Goal: Information Seeking & Learning: Learn about a topic

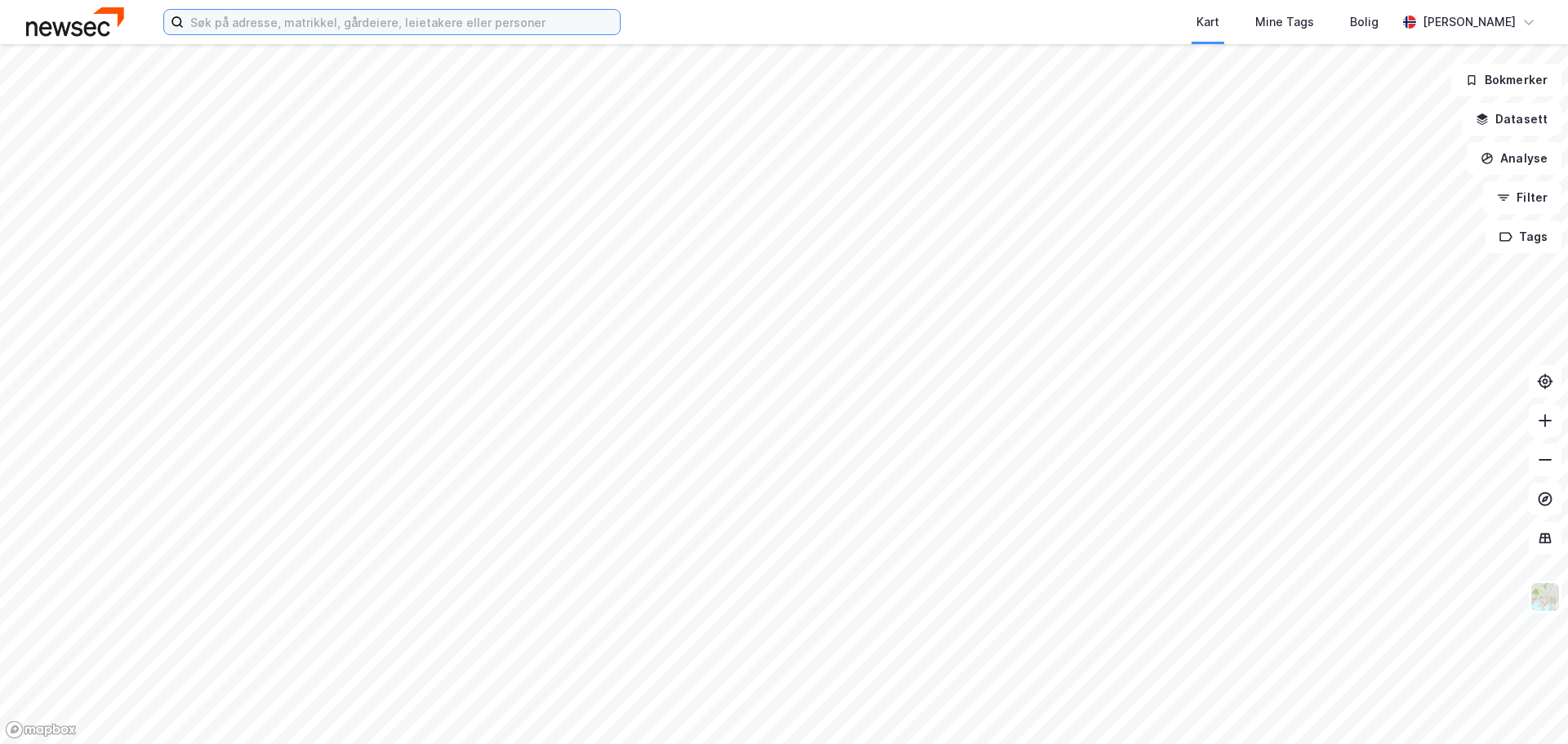
click at [290, 17] on input at bounding box center [401, 22] width 436 height 24
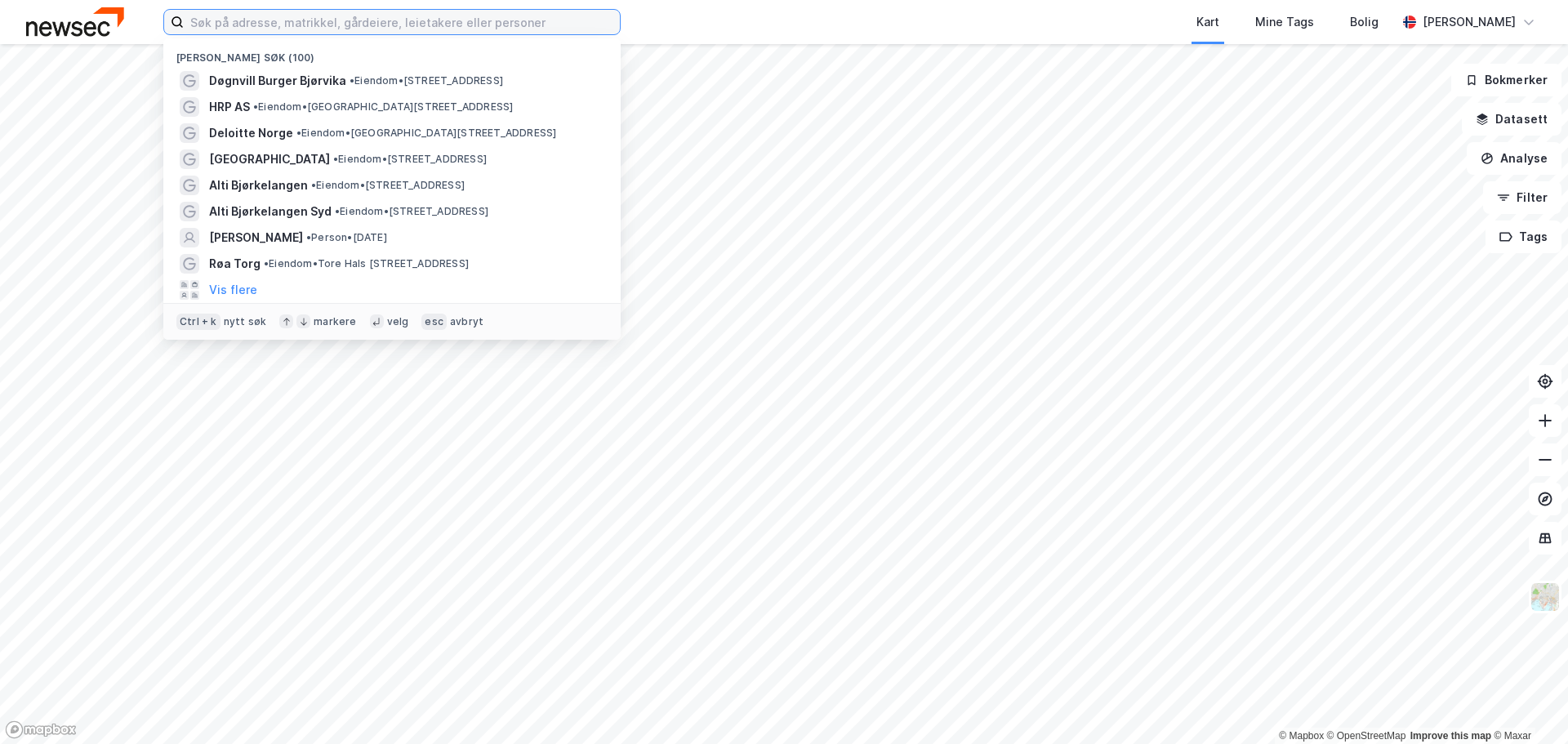
type input ","
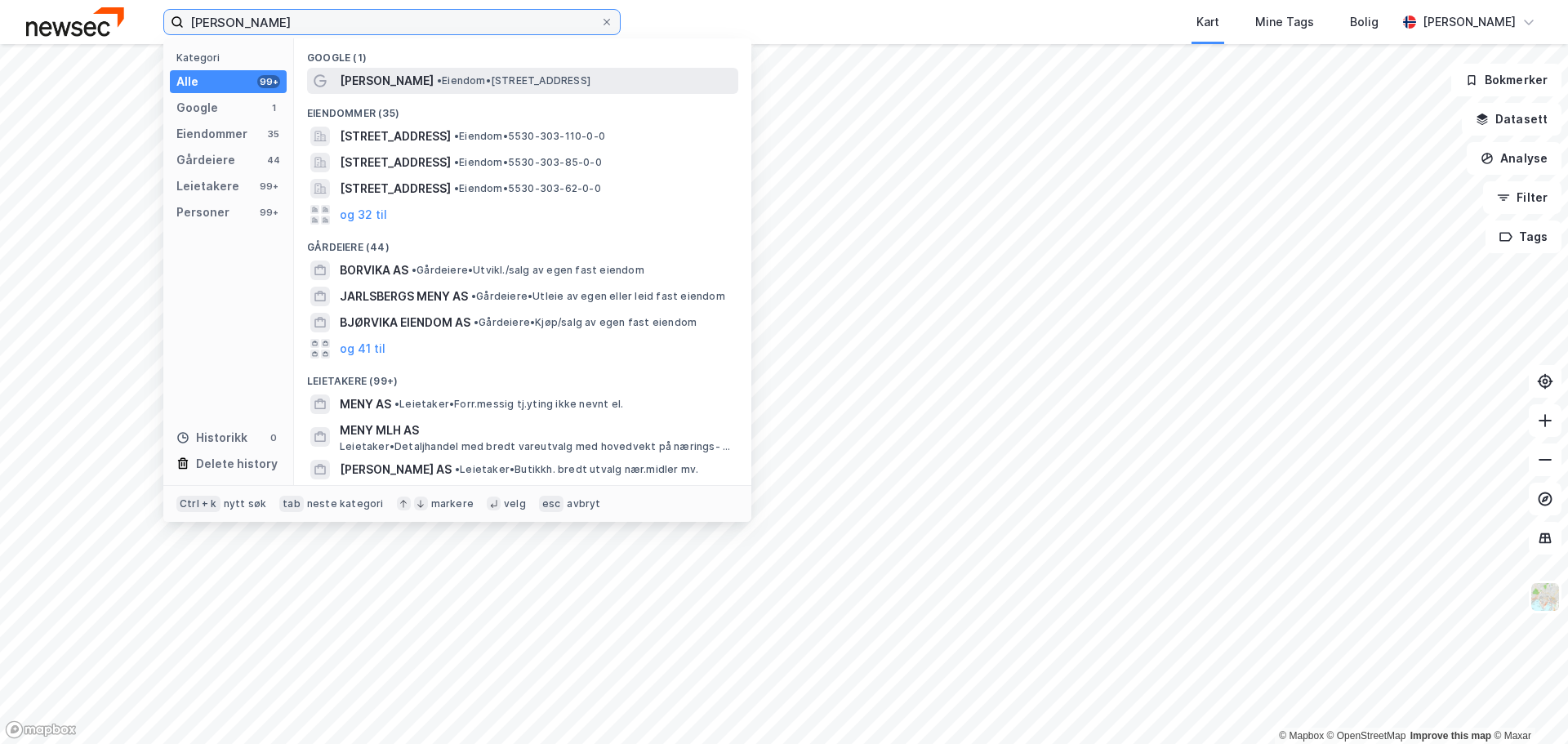
type input "[PERSON_NAME]"
click at [493, 89] on div "[PERSON_NAME] • [STREET_ADDRESS]" at bounding box center [537, 81] width 395 height 20
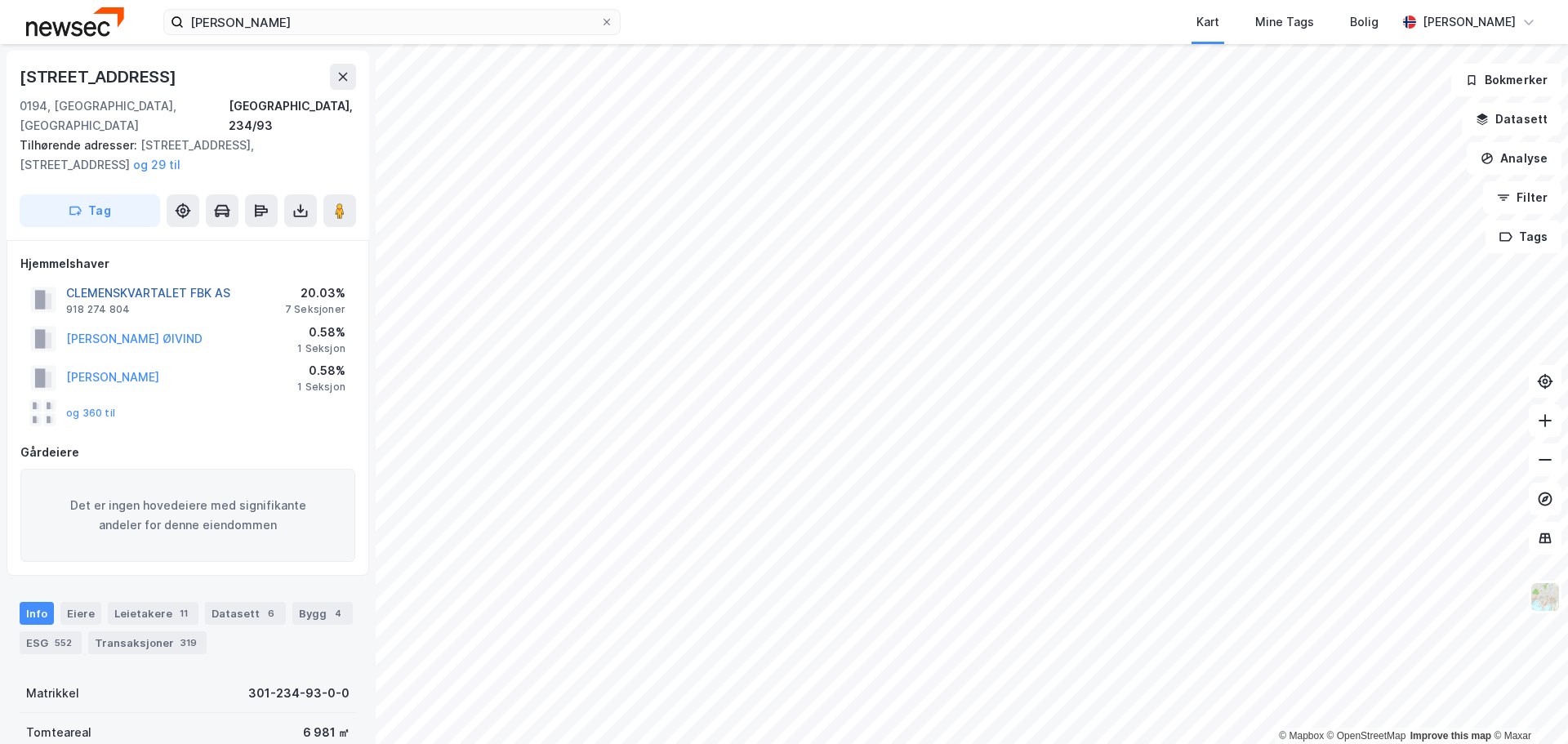
click at [0, 0] on button "CLEMENSKVARTALET FBK AS" at bounding box center [0, 0] width 0 height 0
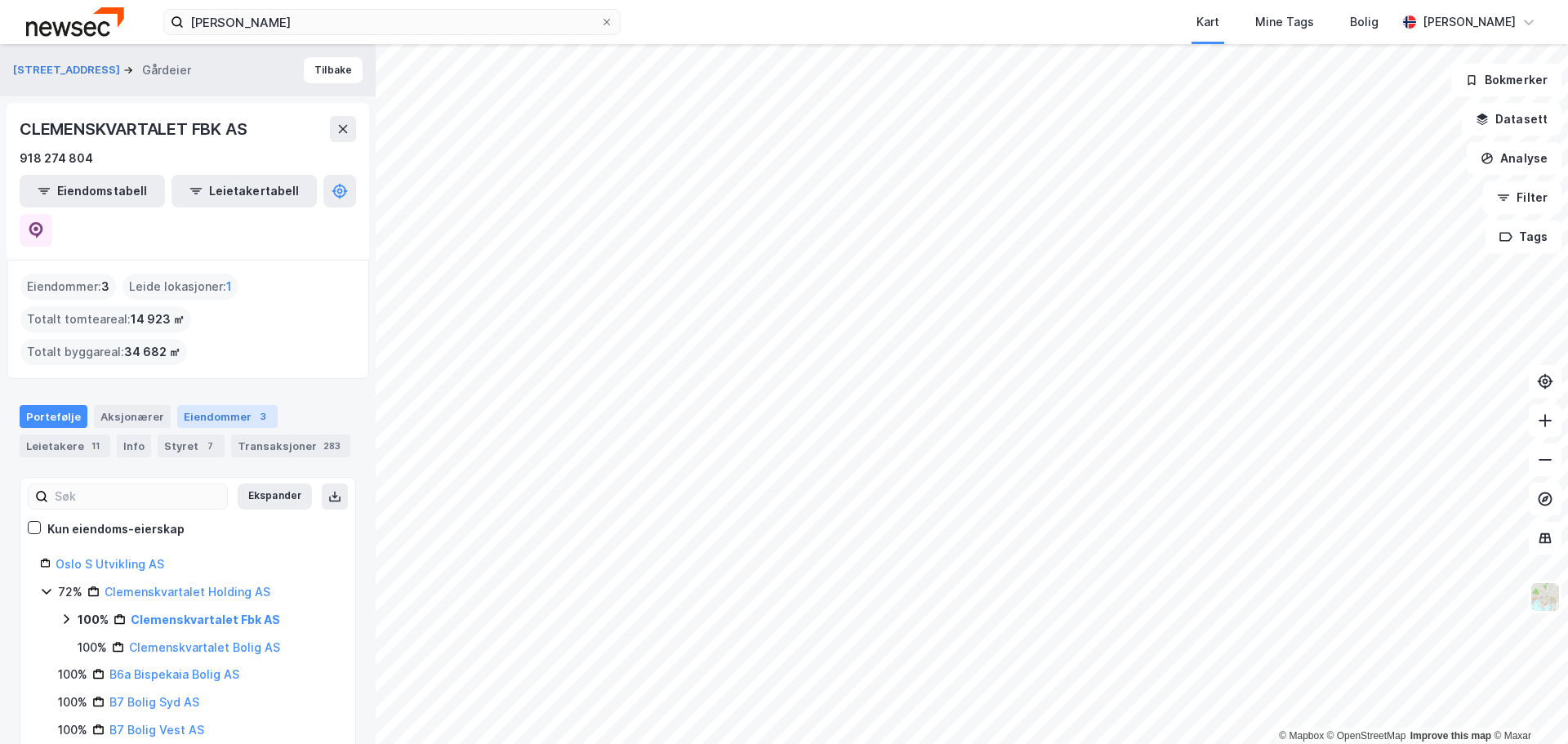
click at [221, 406] on div "Eiendommer 3" at bounding box center [227, 417] width 100 height 23
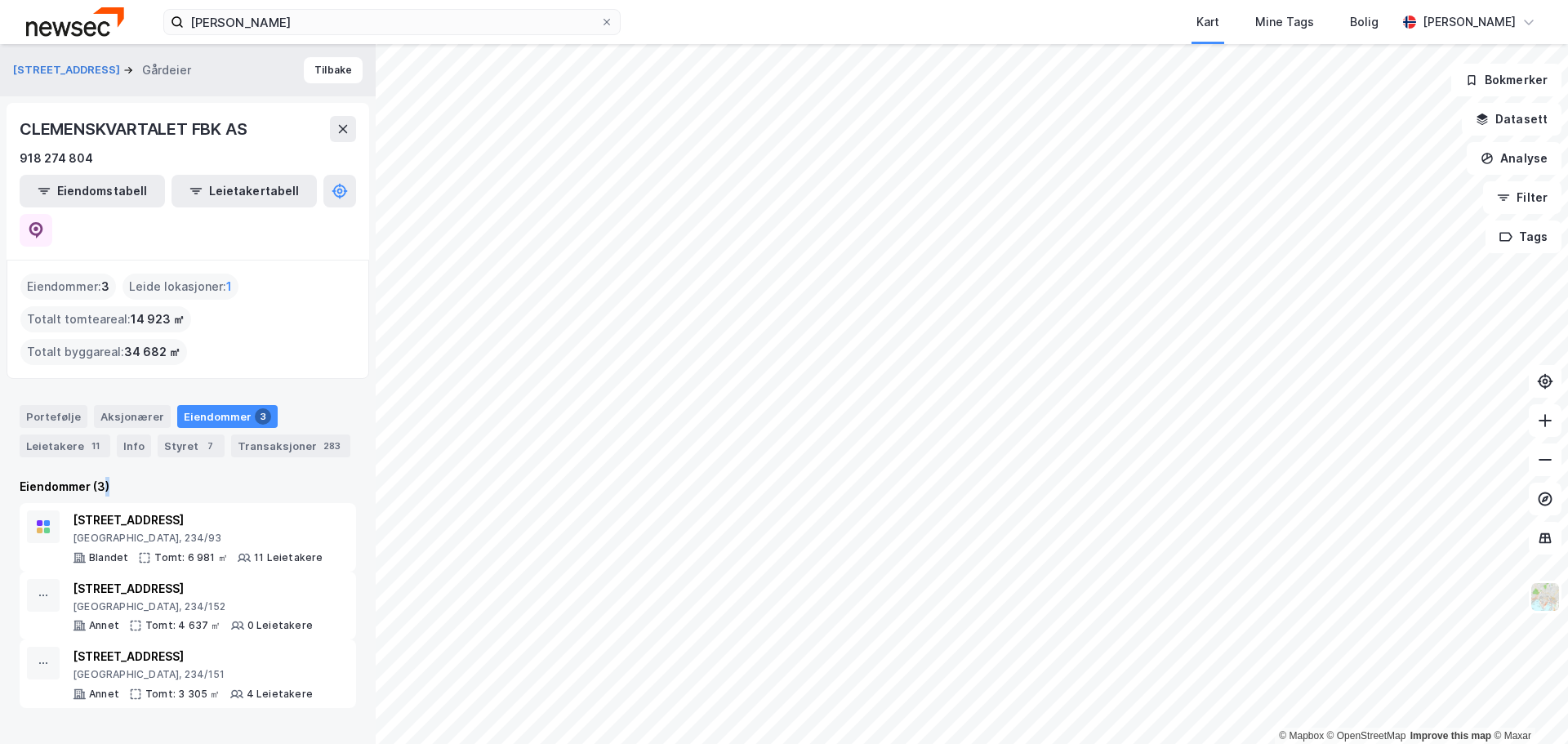
drag, startPoint x: 137, startPoint y: 419, endPoint x: 103, endPoint y: 413, distance: 34.5
click at [103, 477] on div "Eiendommer (3)" at bounding box center [188, 486] width 337 height 20
click at [302, 406] on div "Portefølje Aksjonærer Eiendommer 3 Leietakere 11 Info Styret 7 Transaksjoner 283" at bounding box center [188, 432] width 337 height 52
